Goal: Obtain resource: Obtain resource

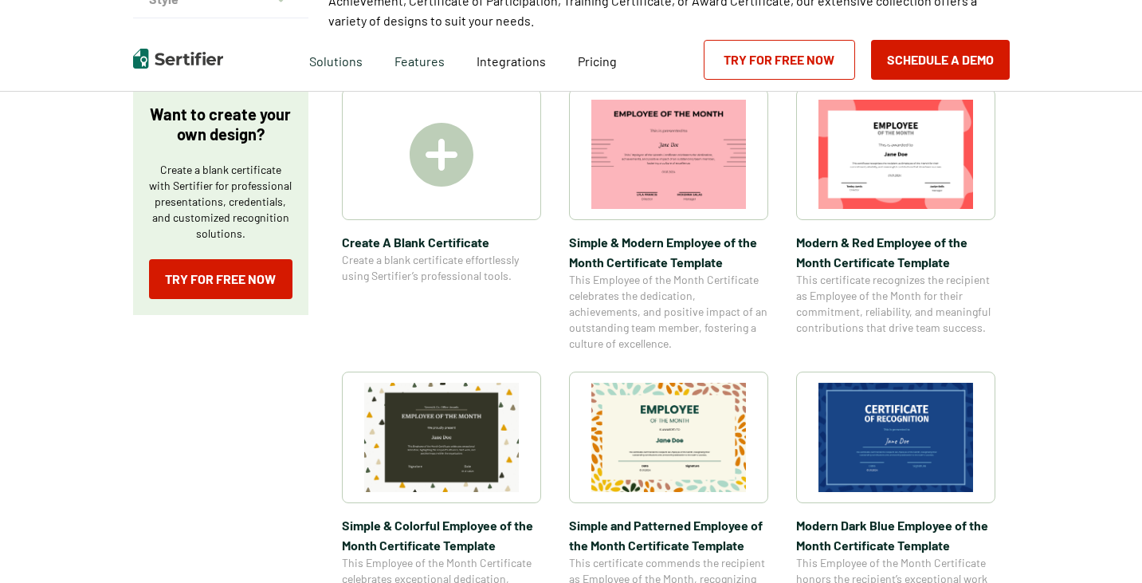
scroll to position [319, 0]
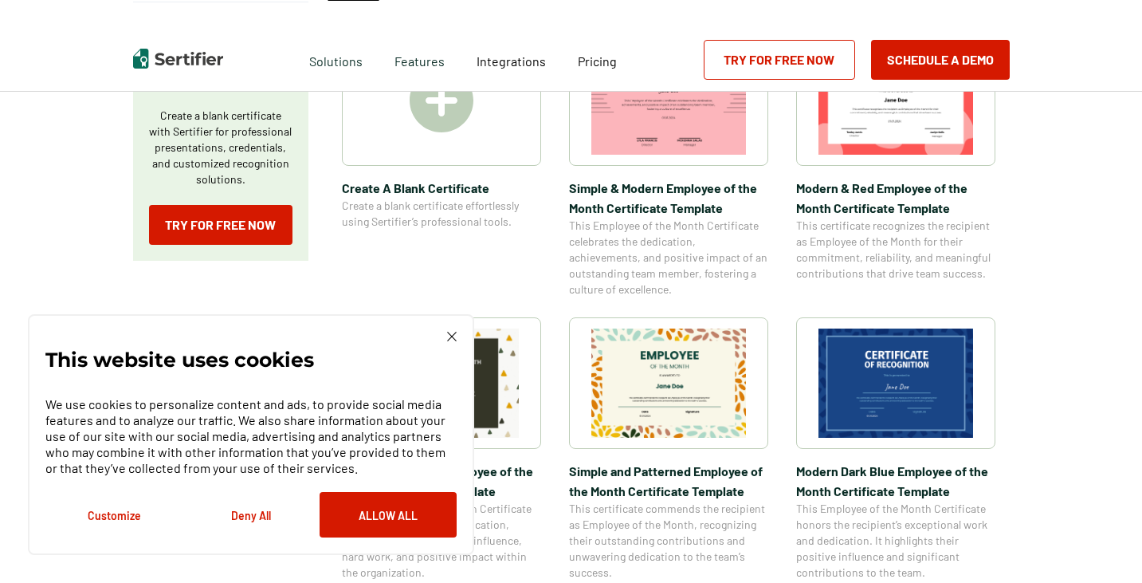
click at [449, 339] on img at bounding box center [452, 336] width 10 height 10
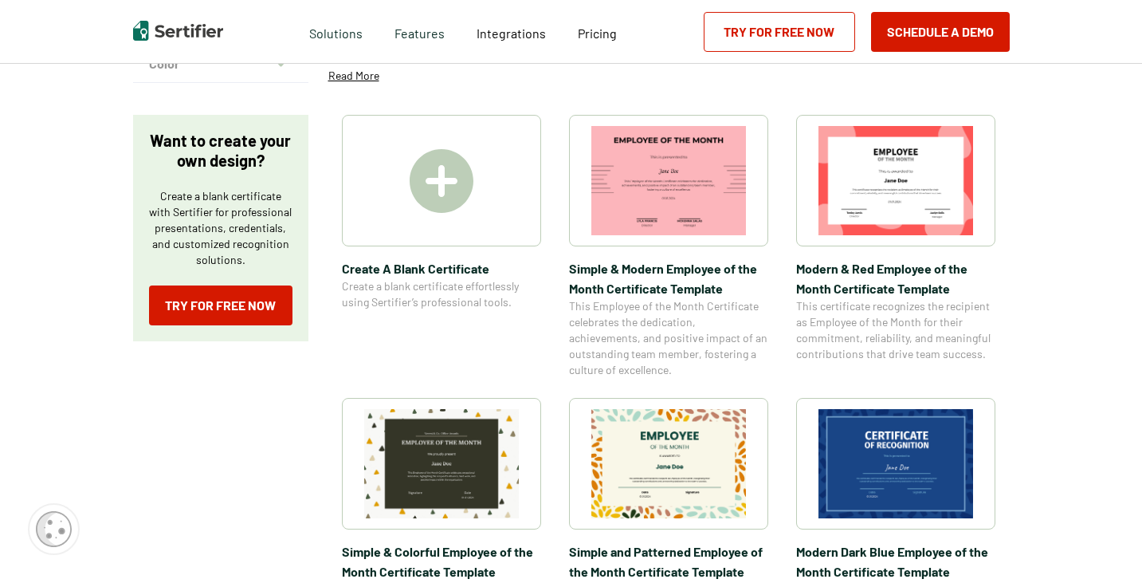
scroll to position [239, 0]
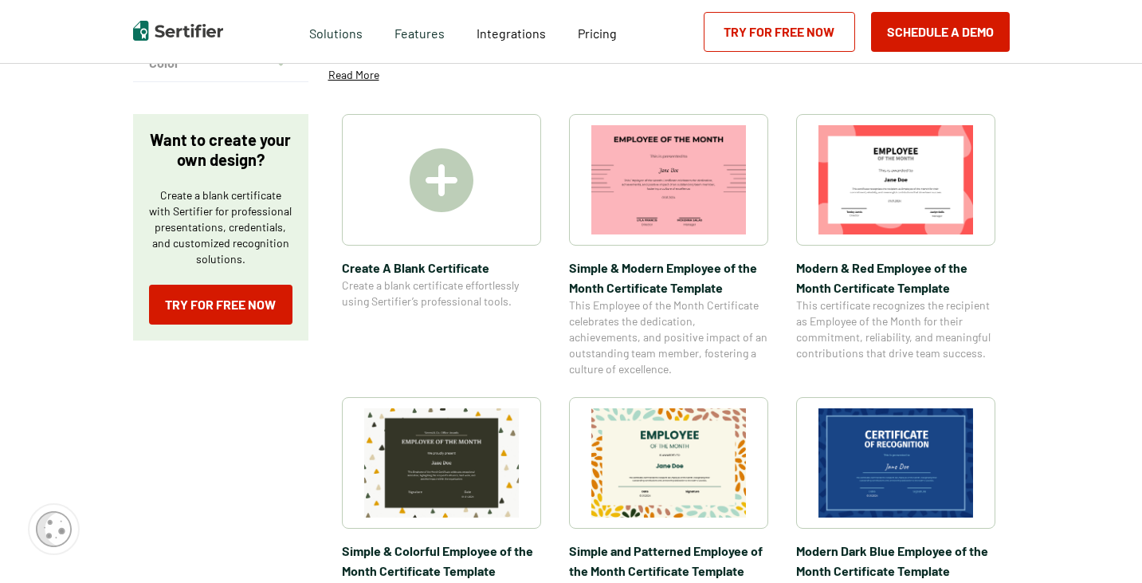
click at [917, 201] on img at bounding box center [895, 179] width 155 height 109
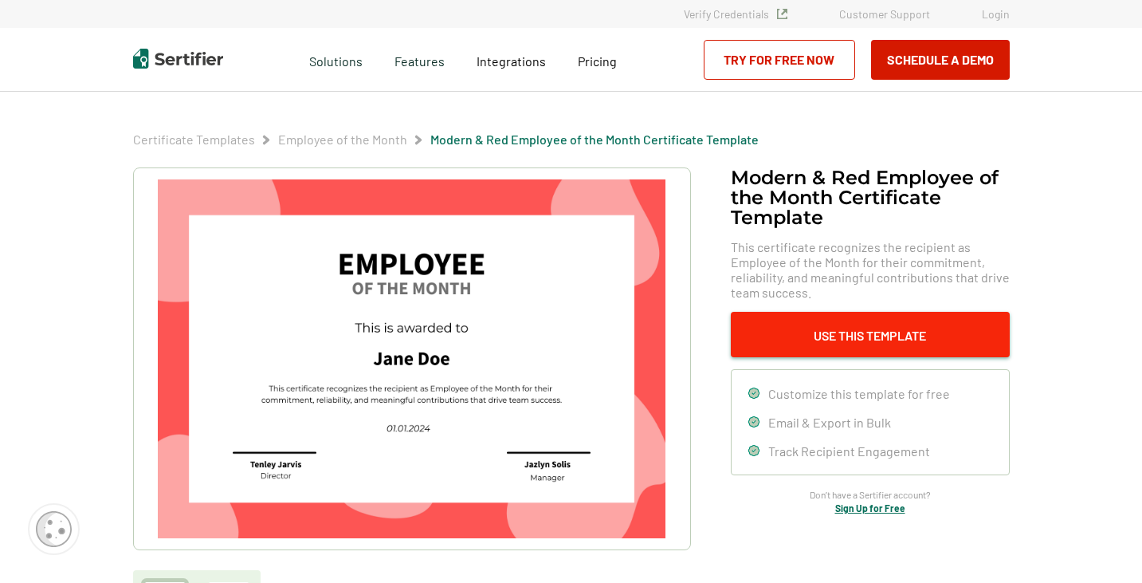
click at [831, 330] on button "Use This Template" at bounding box center [870, 334] width 279 height 45
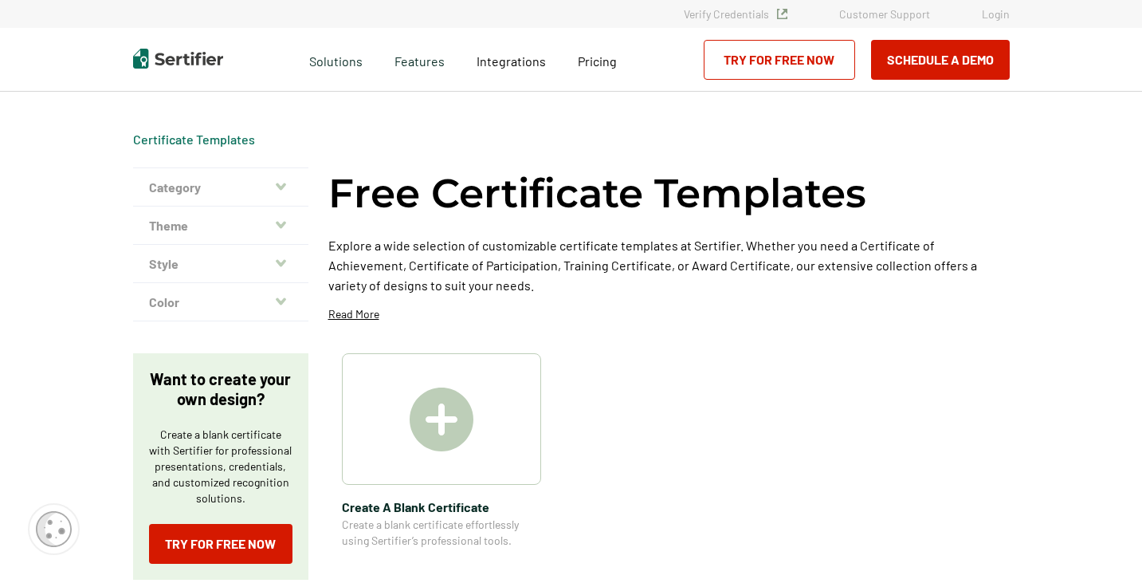
scroll to position [239, 0]
